Goal: Information Seeking & Learning: Find specific fact

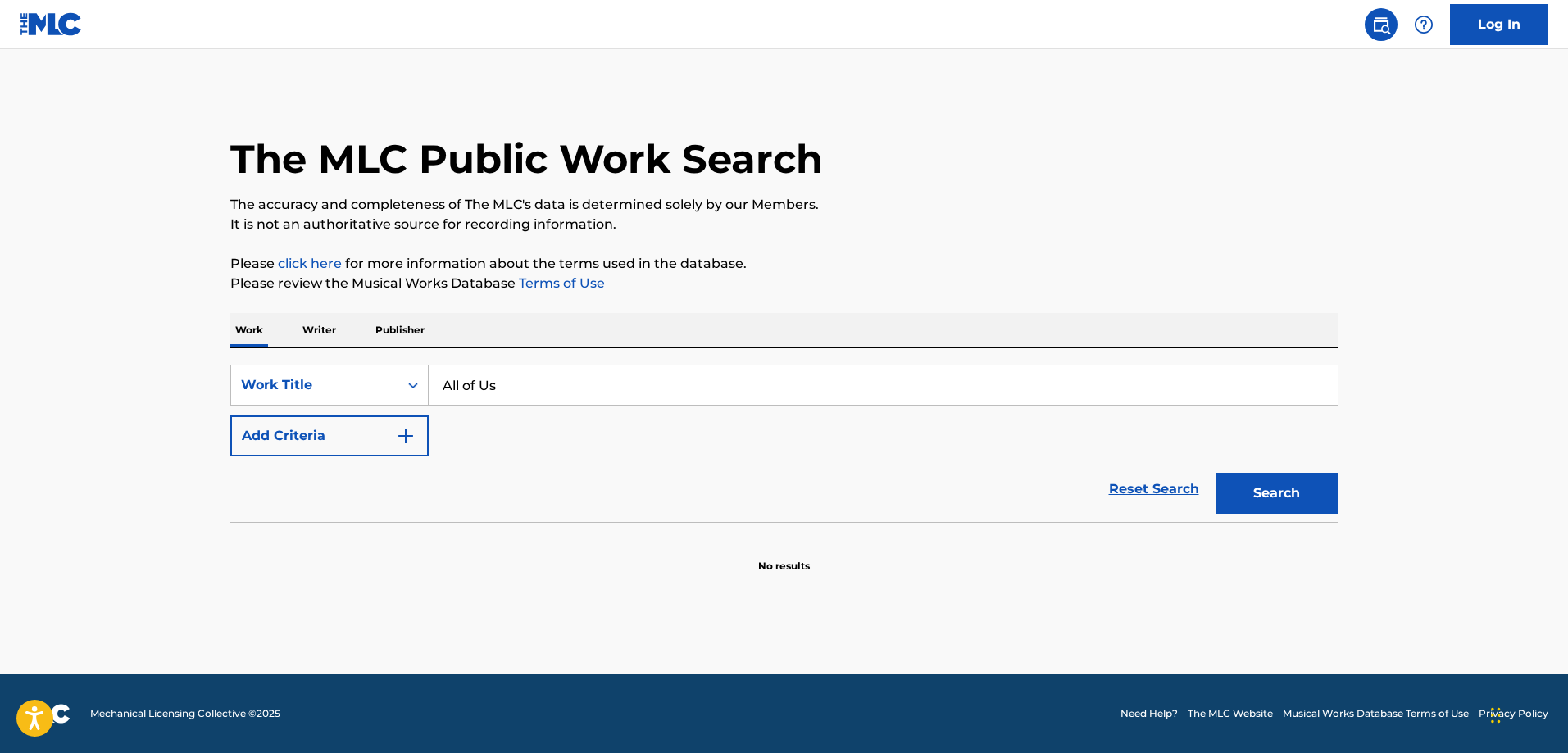
click at [339, 441] on button "Add Criteria" at bounding box center [329, 436] width 198 height 41
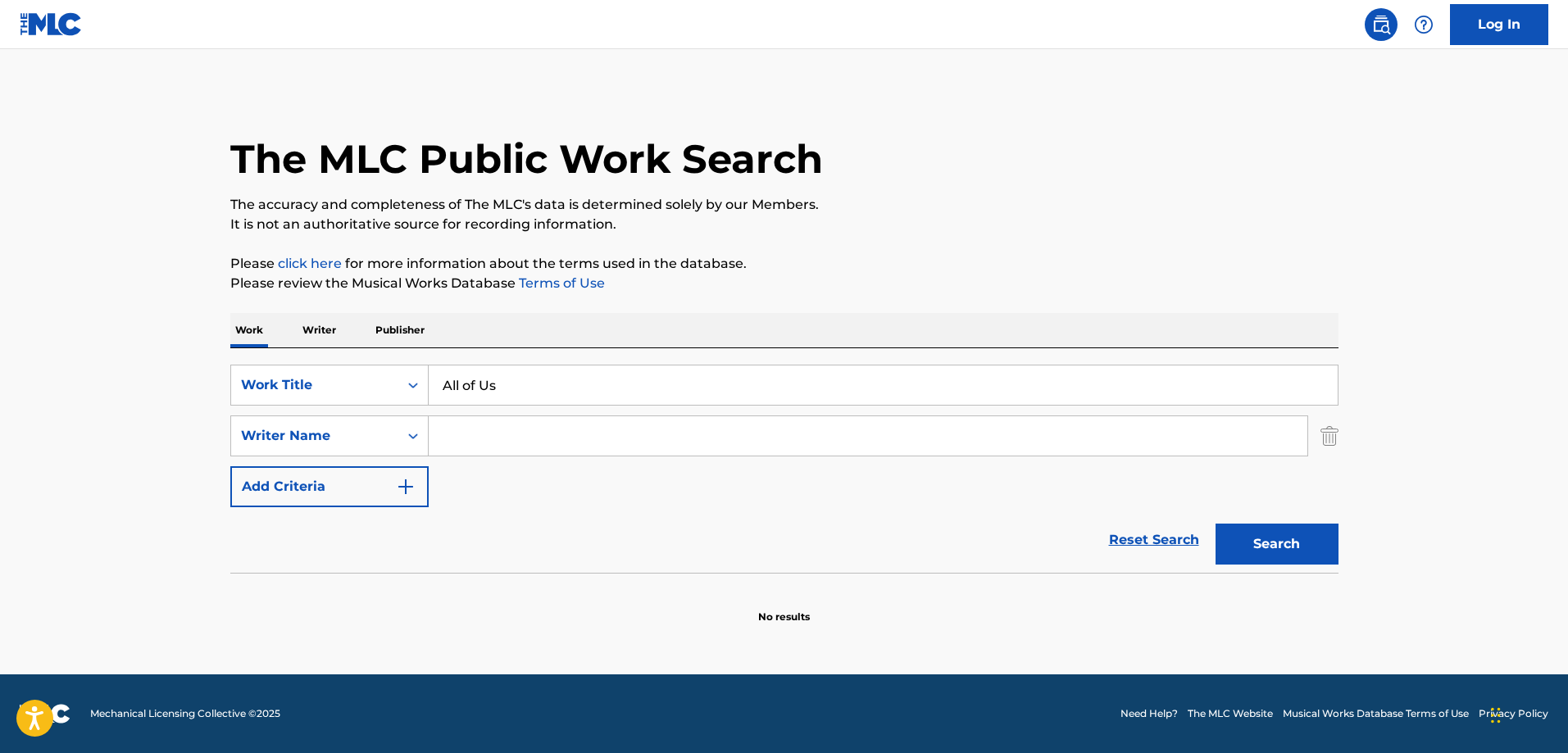
click at [507, 431] on input "Search Form" at bounding box center [868, 436] width 879 height 39
paste input "[PERSON_NAME]"
type input "[PERSON_NAME]"
click at [1304, 546] on button "Search" at bounding box center [1277, 544] width 123 height 41
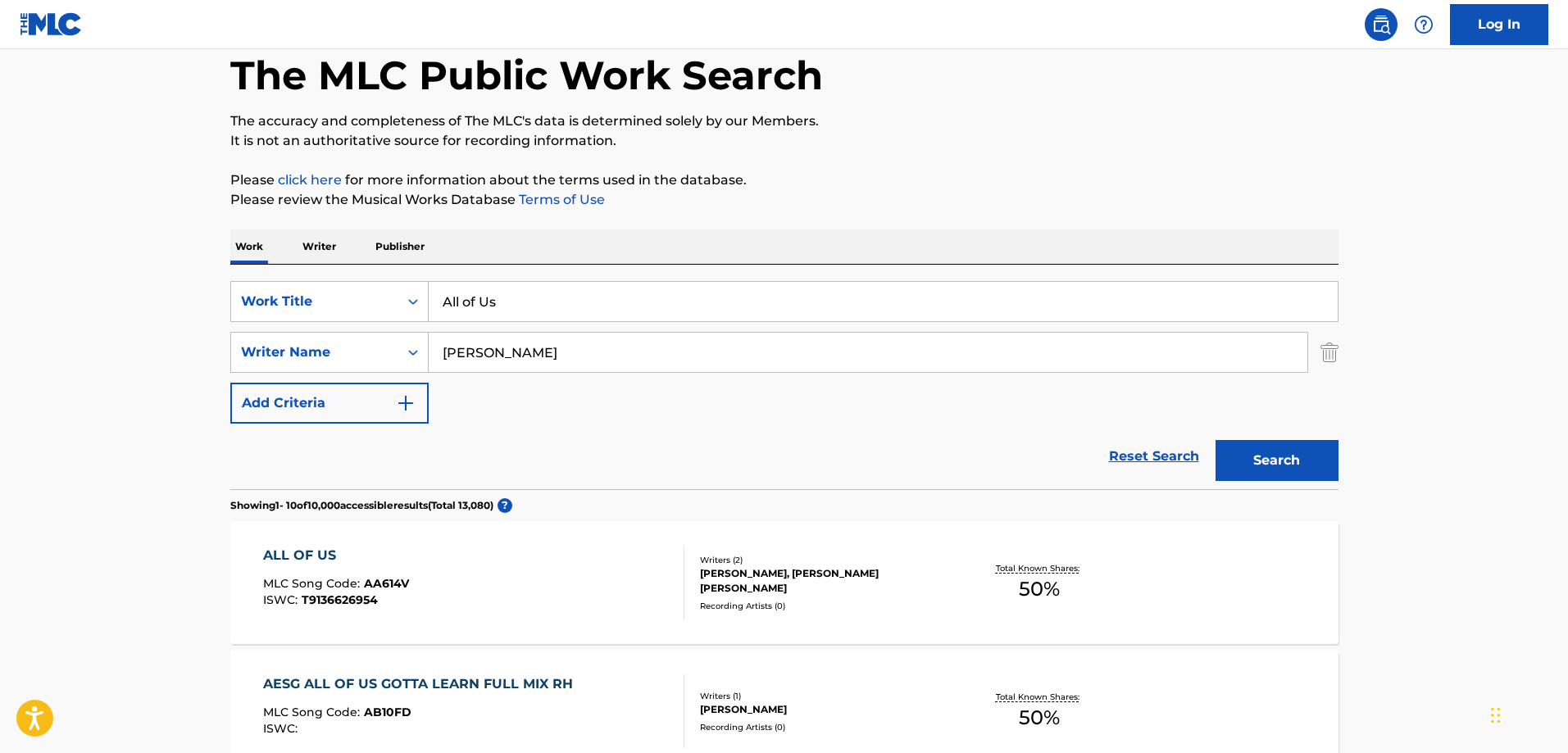
scroll to position [164, 0]
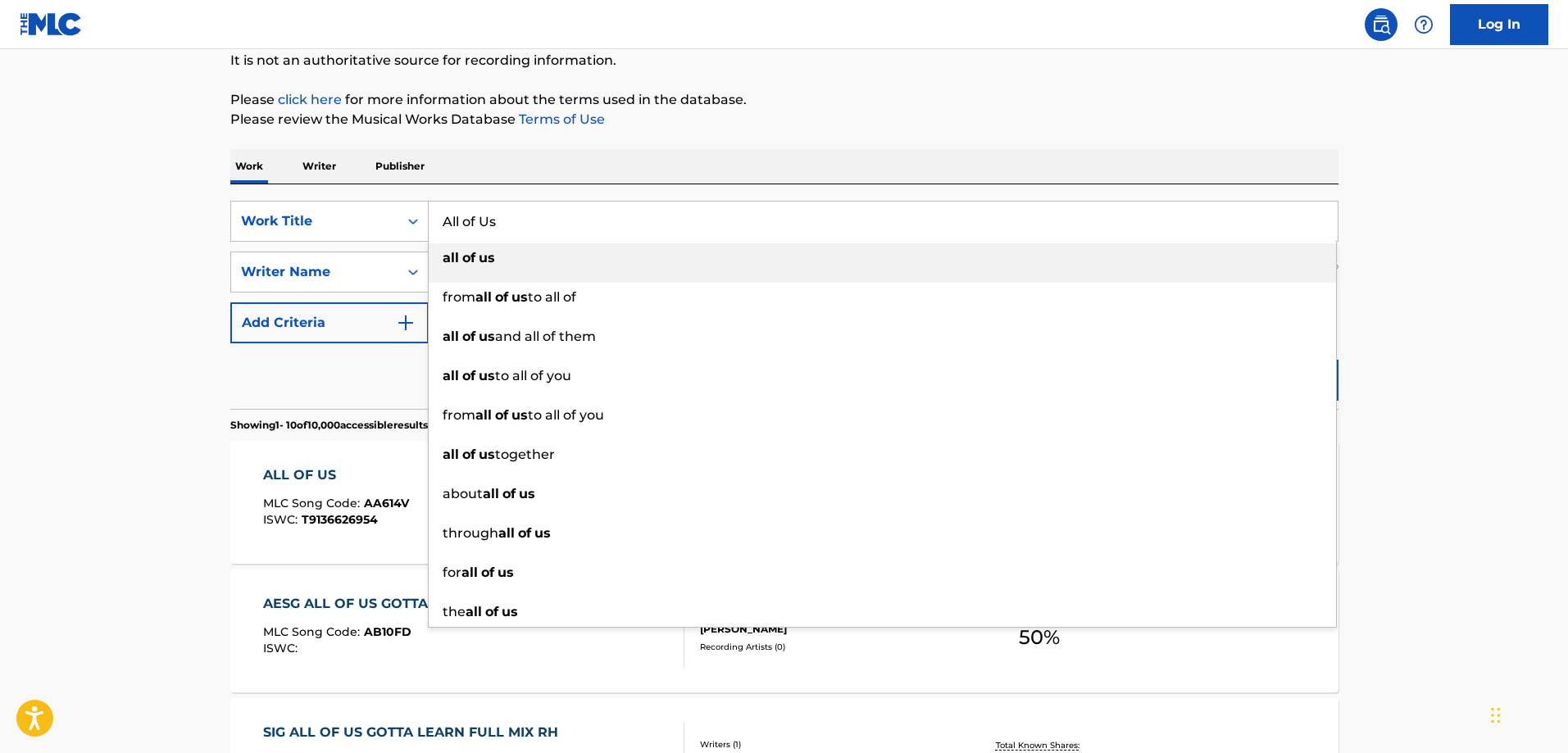
click at [541, 203] on input "All of Us" at bounding box center [883, 221] width 909 height 39
paste input "In You There's Hope"
type input "In You There's Hope"
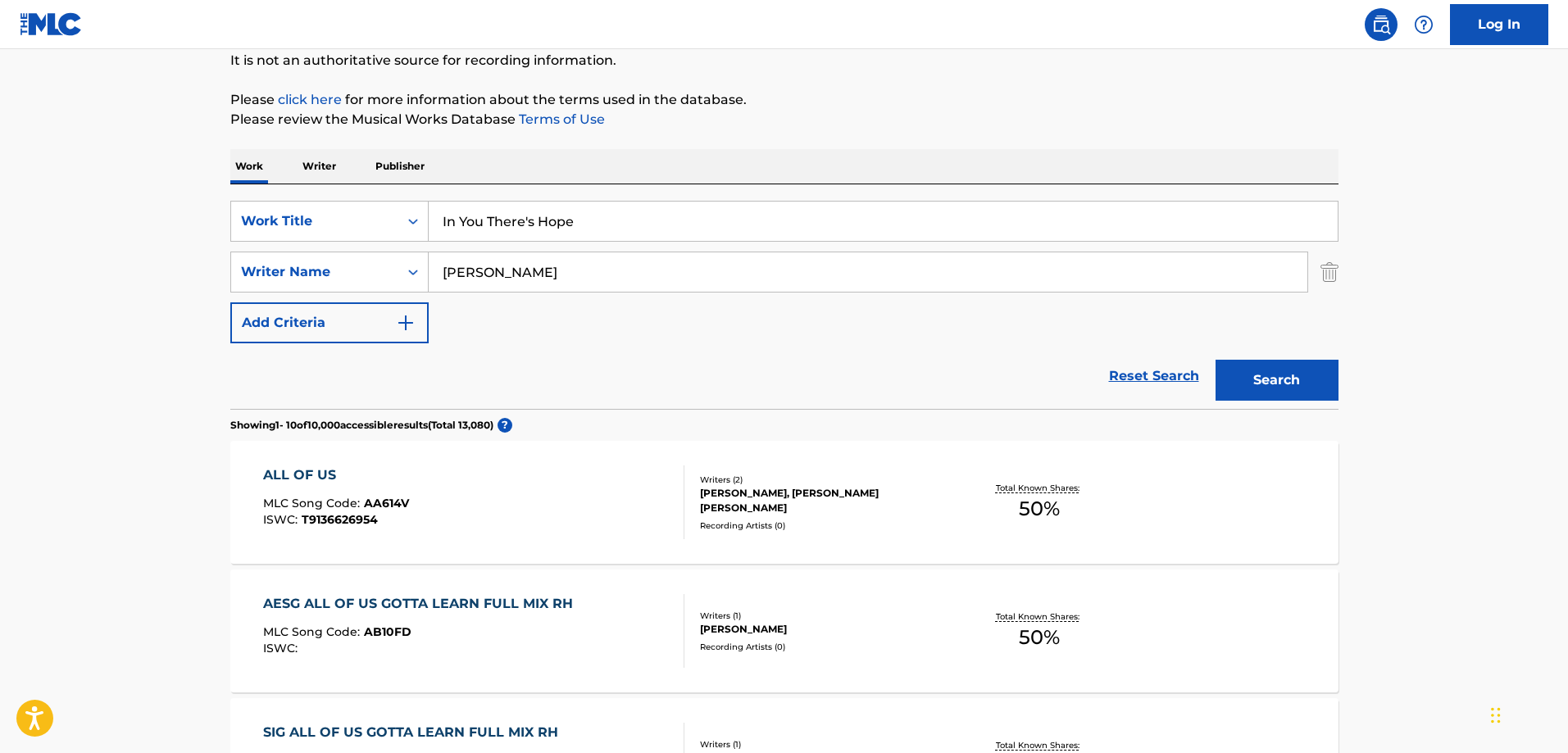
click at [562, 253] on input "[PERSON_NAME]" at bounding box center [868, 273] width 879 height 39
click at [1216, 359] on button "Search" at bounding box center [1277, 380] width 123 height 41
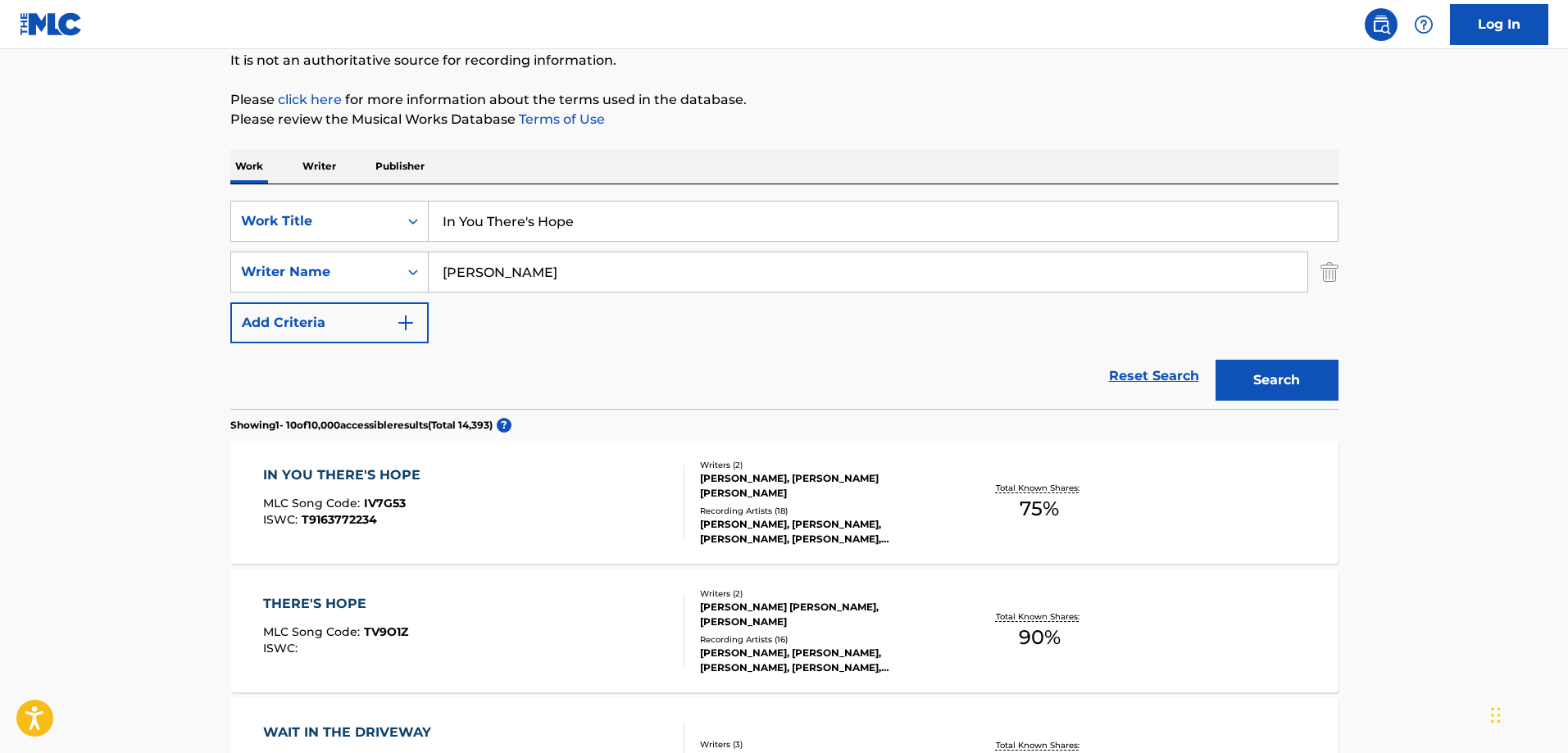
click at [527, 492] on div "IN YOU THERE'S HOPE MLC Song Code : IV7G53 ISWC : T9163772234" at bounding box center [473, 502] width 421 height 74
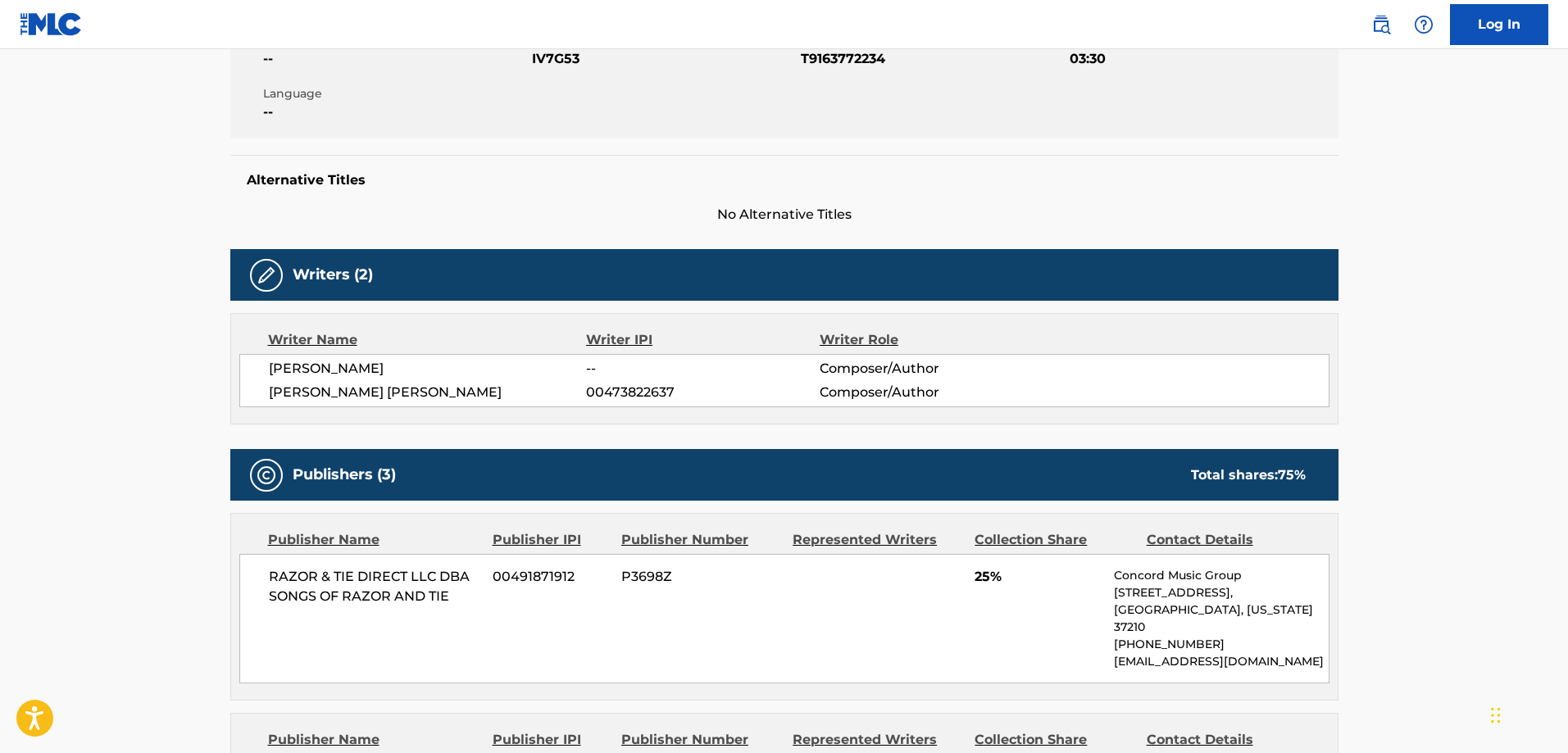
scroll to position [82, 0]
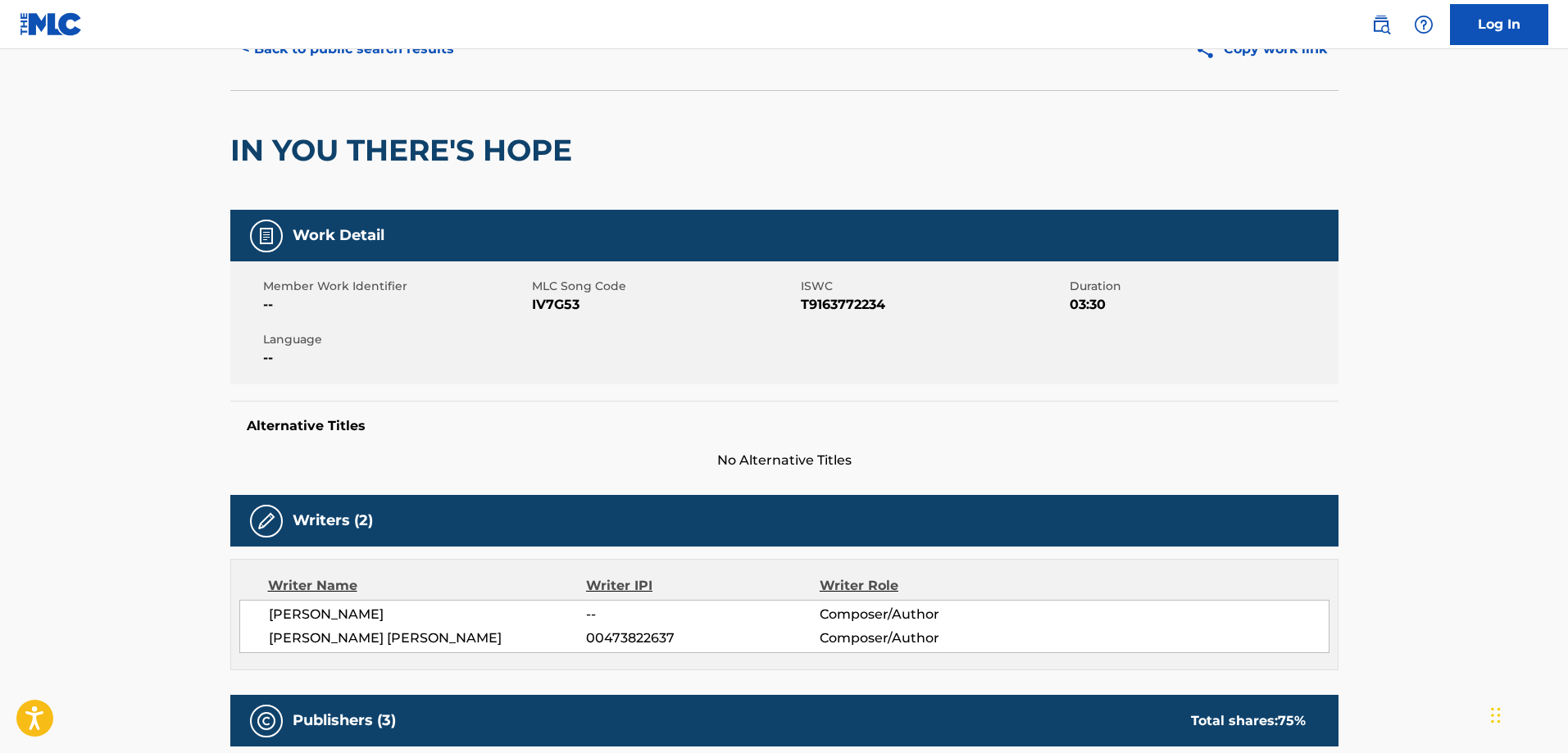
click at [862, 300] on span "T9163772234" at bounding box center [932, 305] width 264 height 20
copy span "T9163772234"
click at [849, 291] on span "ISWC" at bounding box center [932, 286] width 264 height 17
drag, startPoint x: 759, startPoint y: 303, endPoint x: 797, endPoint y: 310, distance: 38.6
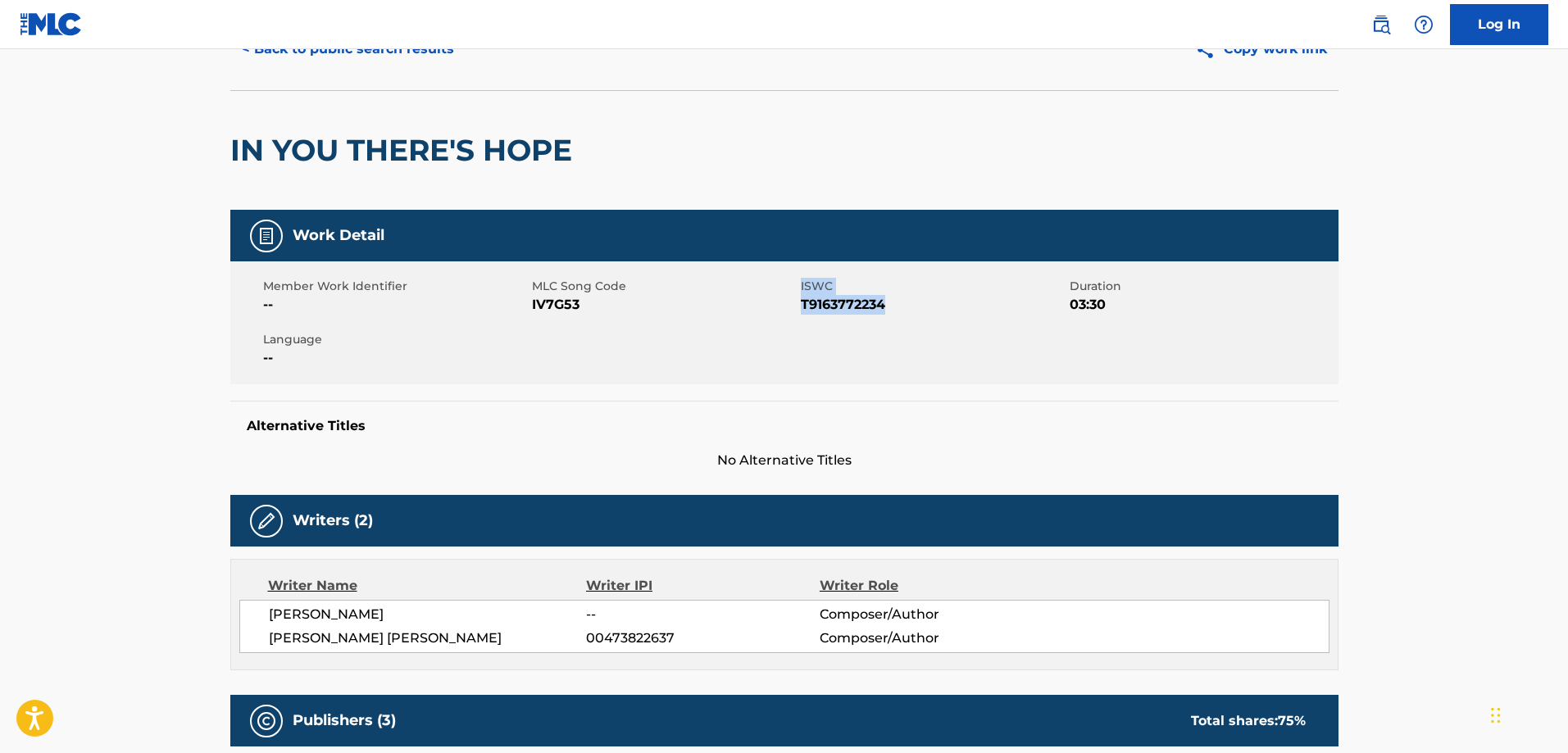
click at [758, 303] on div "Member Work Identifier -- MLC Song Code IV7G53 ISWC T9163772234 Duration 03:30 …" at bounding box center [784, 323] width 1108 height 123
drag, startPoint x: 853, startPoint y: 313, endPoint x: 864, endPoint y: 314, distance: 11.0
click at [854, 313] on span "T9163772234" at bounding box center [932, 305] width 264 height 20
click at [899, 309] on span "T9163772234" at bounding box center [932, 305] width 264 height 20
drag, startPoint x: 899, startPoint y: 309, endPoint x: 758, endPoint y: 300, distance: 141.3
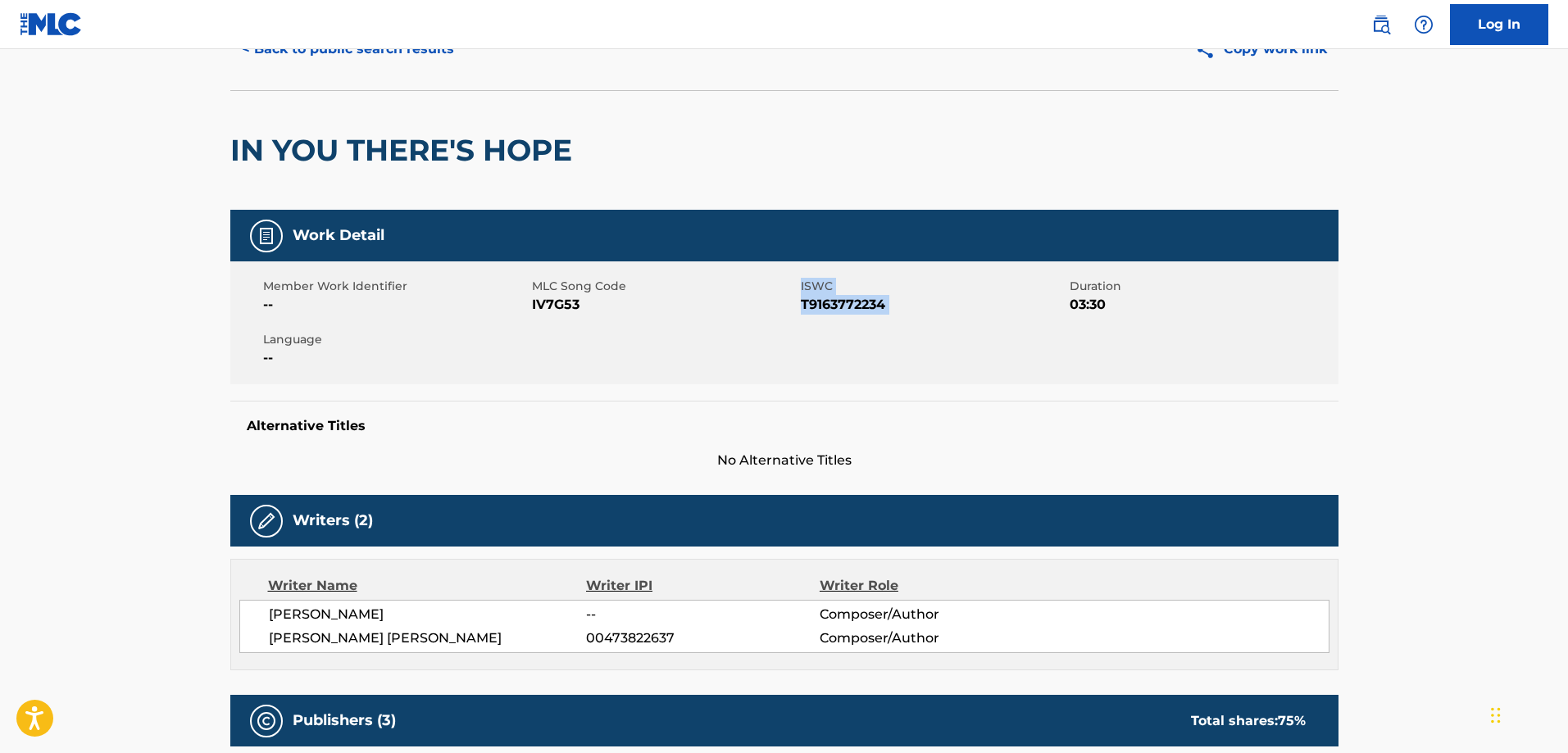
click at [758, 300] on div "Member Work Identifier -- MLC Song Code IV7G53 ISWC T9163772234 Duration 03:30 …" at bounding box center [784, 323] width 1108 height 123
drag, startPoint x: 861, startPoint y: 310, endPoint x: 761, endPoint y: 316, distance: 100.2
click at [760, 314] on div "Member Work Identifier -- MLC Song Code IV7G53 ISWC T9163772234 Duration 03:30 …" at bounding box center [784, 323] width 1108 height 123
click at [878, 338] on div "Member Work Identifier -- MLC Song Code IV7G53 ISWC T9163772234 Duration 03:30 …" at bounding box center [784, 323] width 1108 height 123
drag, startPoint x: 894, startPoint y: 311, endPoint x: 803, endPoint y: 317, distance: 91.2
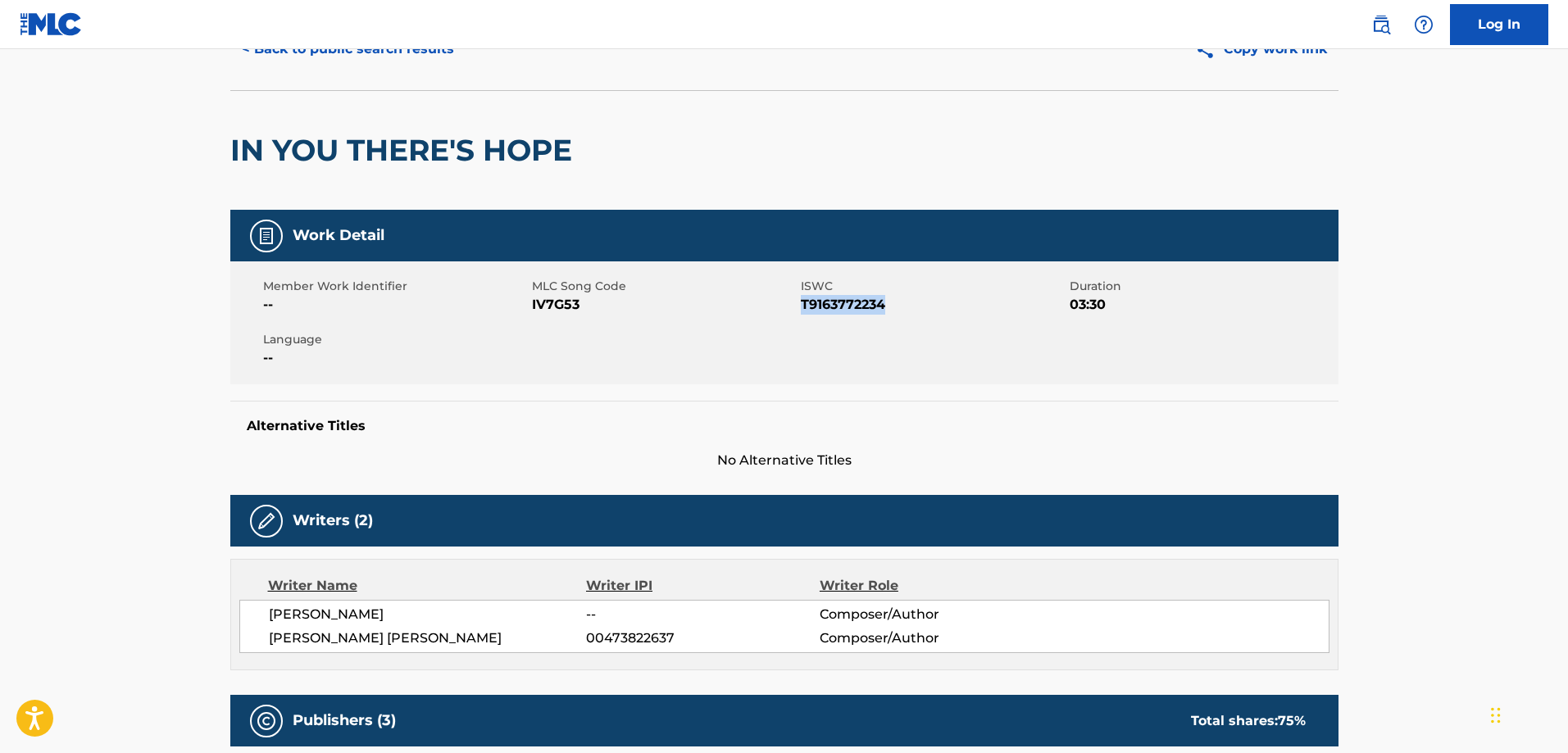
click at [803, 317] on div "Member Work Identifier -- MLC Song Code IV7G53 ISWC T9163772234 Duration 03:30 …" at bounding box center [784, 323] width 1108 height 123
